Goal: Find specific page/section: Find specific page/section

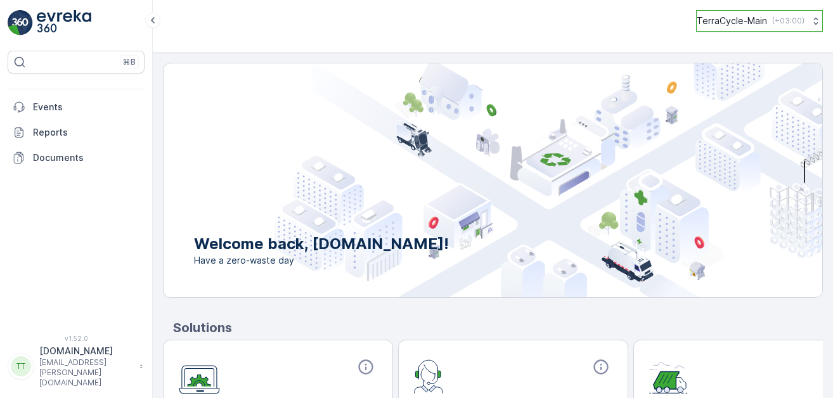
click at [753, 23] on p "TerraCycle-Main" at bounding box center [732, 21] width 70 height 13
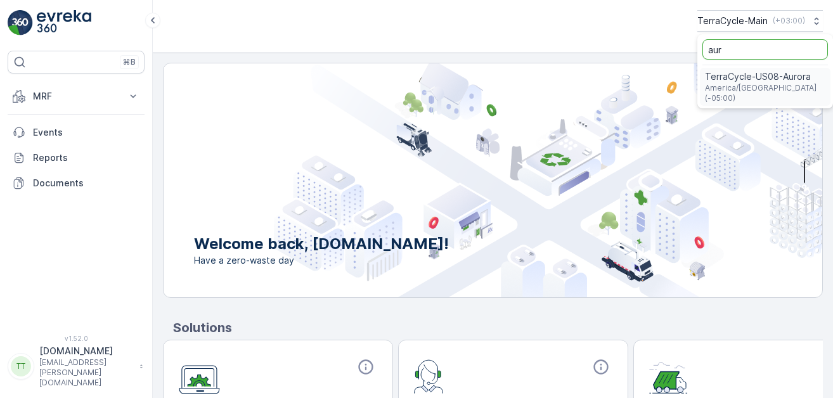
type input "aur"
click at [753, 80] on span "TerraCycle-US08-Aurora" at bounding box center [765, 76] width 121 height 13
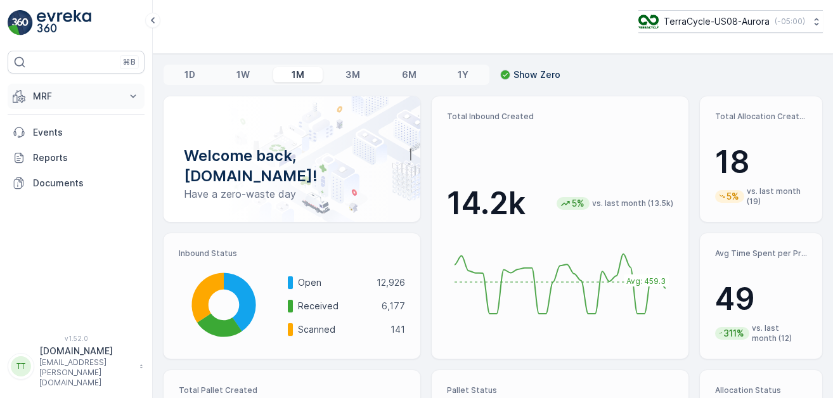
click at [55, 96] on p "MRF" at bounding box center [76, 96] width 86 height 13
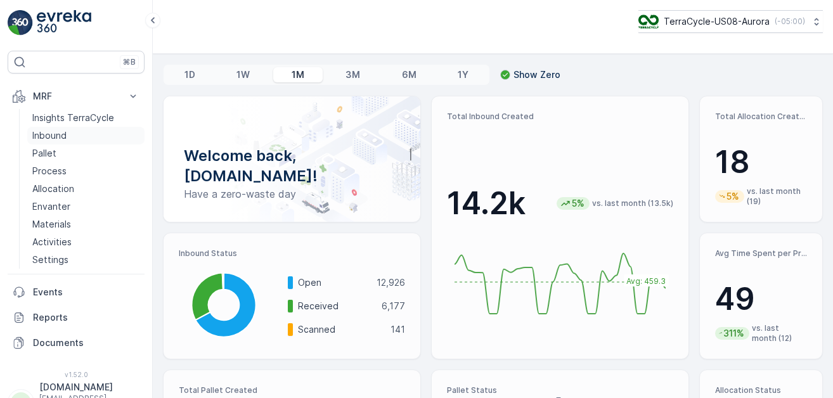
click at [51, 132] on p "Inbound" at bounding box center [49, 135] width 34 height 13
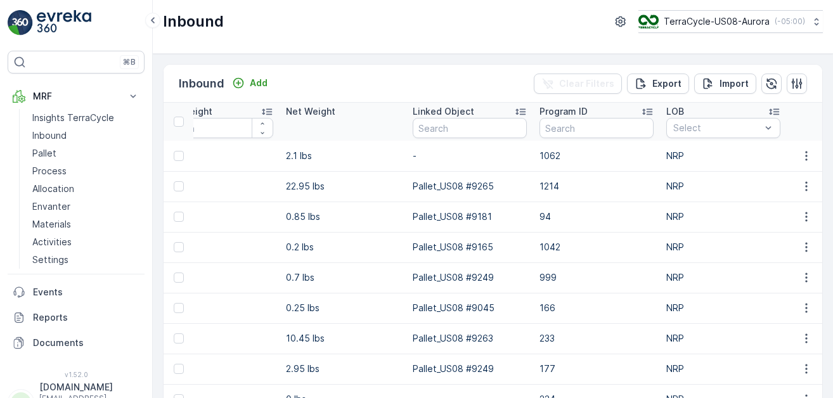
scroll to position [0, 1545]
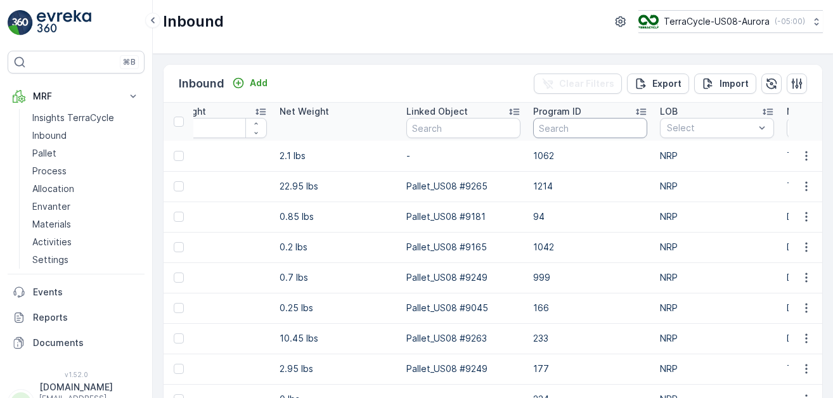
click at [575, 129] on input "text" at bounding box center [590, 128] width 114 height 20
type input "2217"
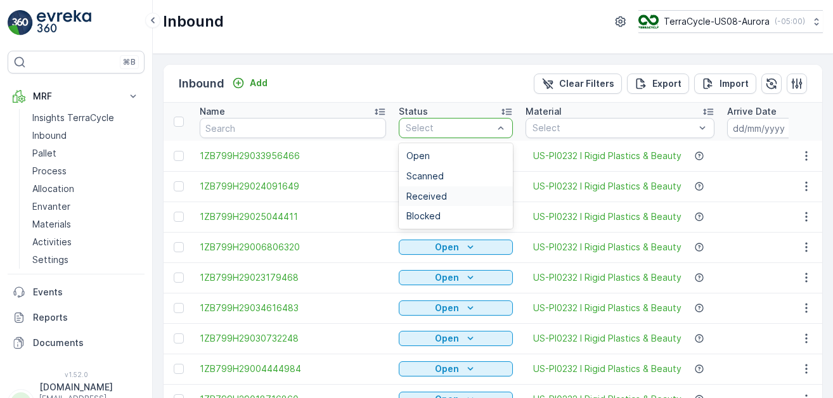
click at [446, 196] on div "Received" at bounding box center [456, 197] width 99 height 10
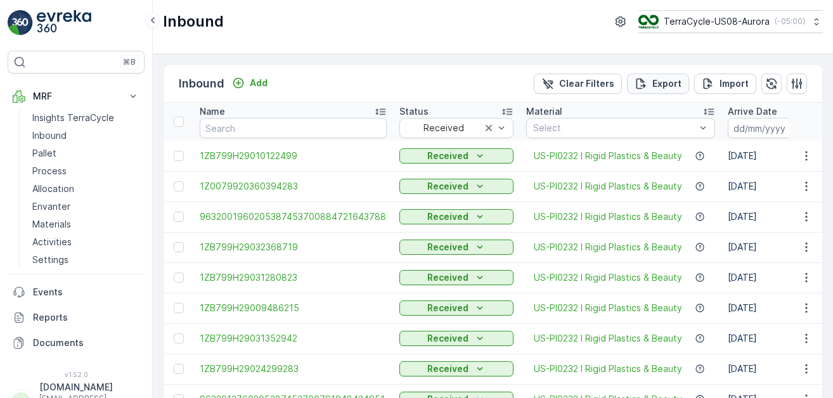
click at [662, 88] on p "Export" at bounding box center [667, 83] width 29 height 13
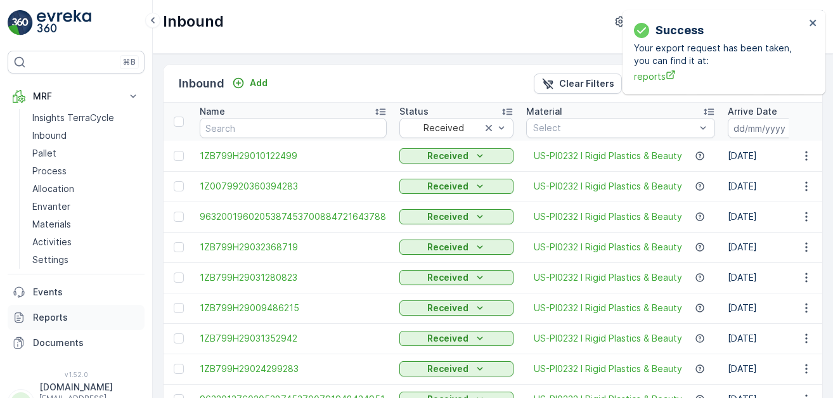
click at [54, 311] on p "Reports" at bounding box center [86, 317] width 107 height 13
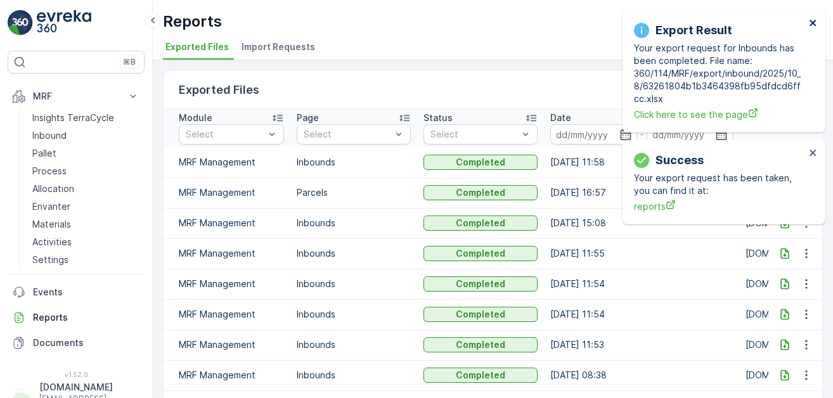
click at [809, 27] on icon "close" at bounding box center [813, 23] width 9 height 10
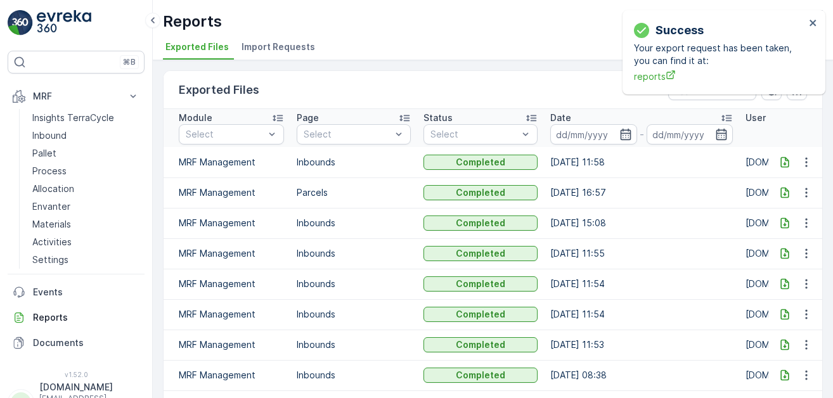
scroll to position [0, 101]
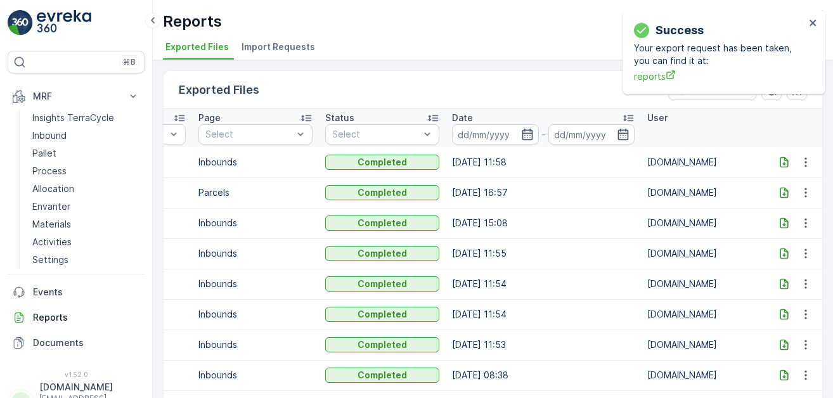
click at [783, 164] on icon at bounding box center [784, 162] width 13 height 13
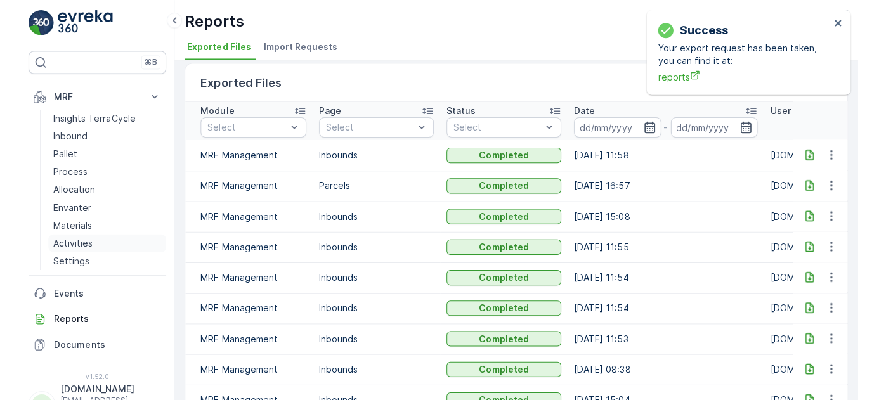
scroll to position [8, 0]
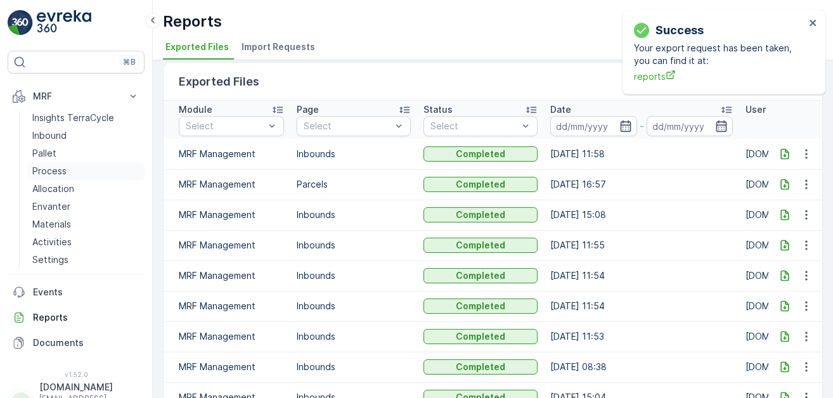
click at [60, 173] on p "Process" at bounding box center [49, 171] width 34 height 13
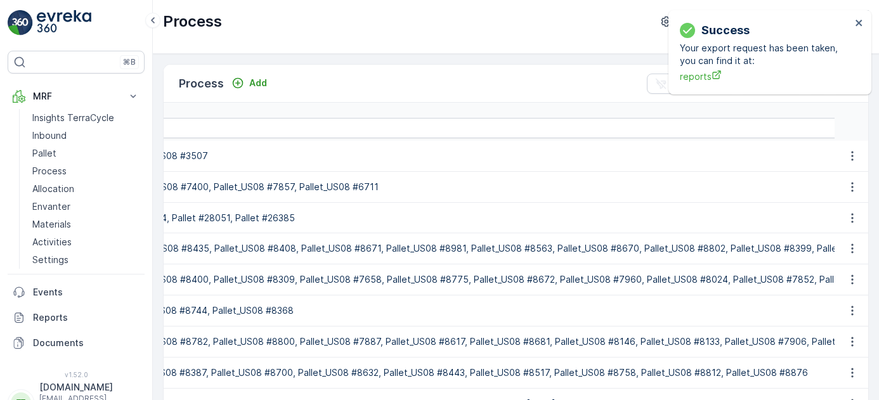
scroll to position [0, 551]
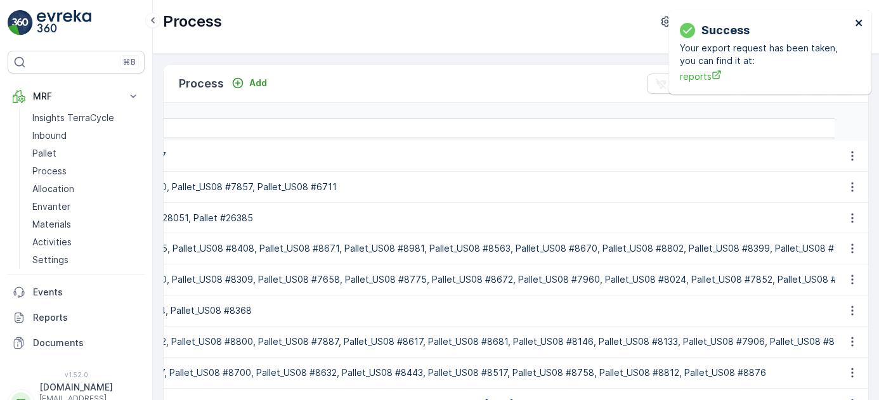
click at [833, 23] on icon "close" at bounding box center [859, 23] width 6 height 6
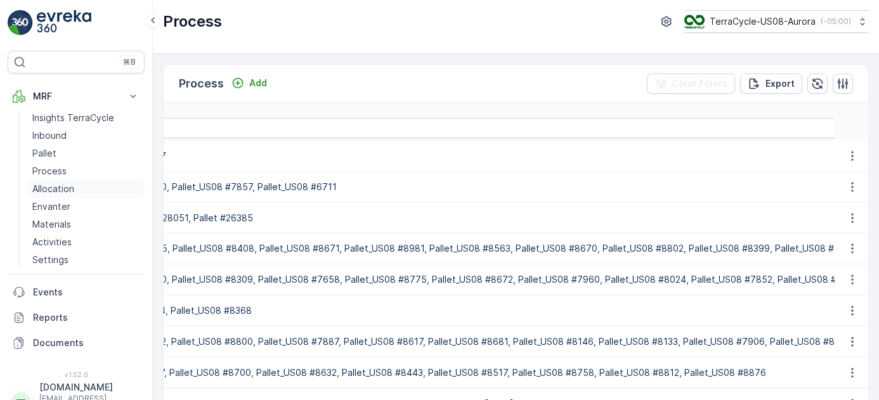
click at [60, 192] on p "Allocation" at bounding box center [53, 189] width 42 height 13
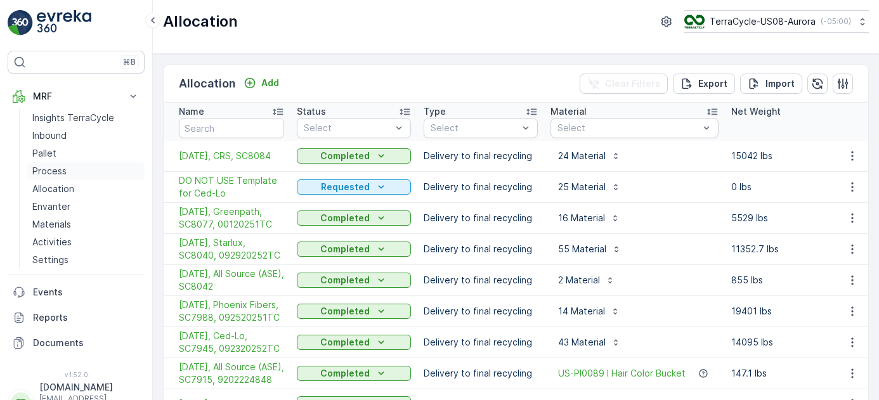
click at [64, 172] on p "Process" at bounding box center [49, 171] width 34 height 13
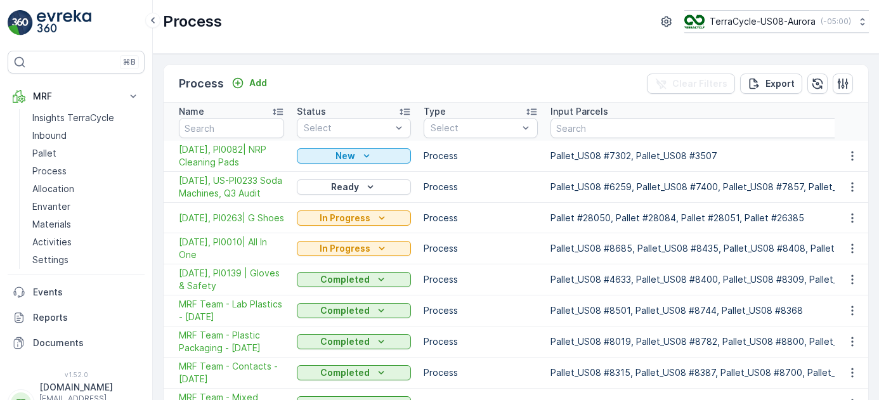
scroll to position [117, 0]
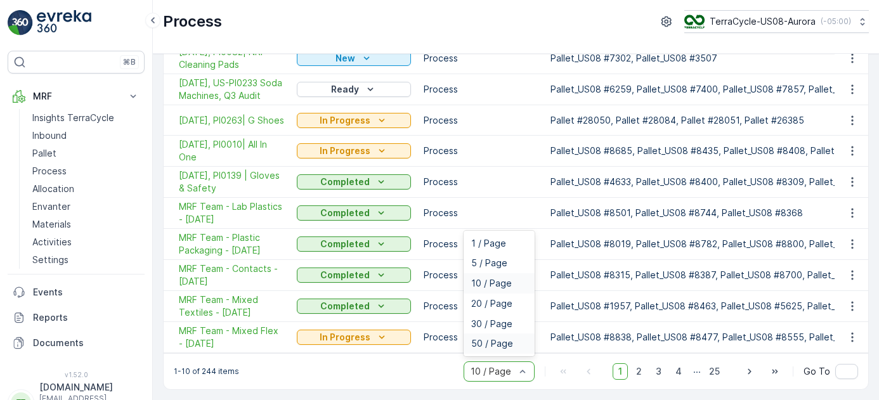
click at [506, 346] on span "50 / Page" at bounding box center [492, 344] width 42 height 10
